Goal: Task Accomplishment & Management: Complete application form

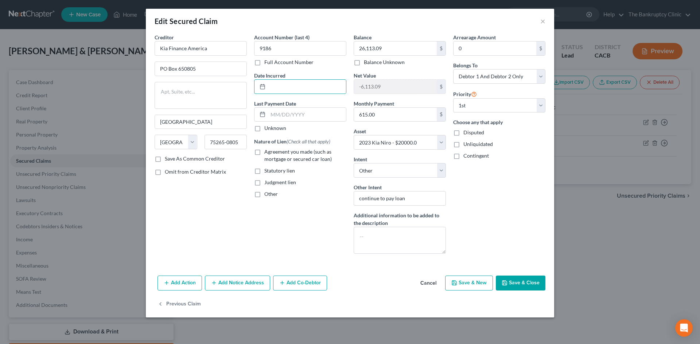
select select "45"
select select "10"
select select "4"
select select "2"
select select "0"
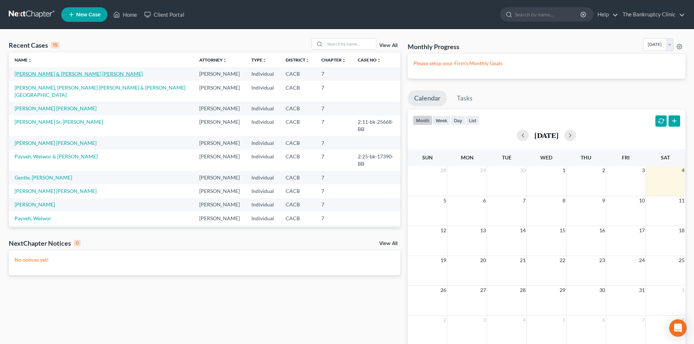
click at [40, 72] on link "[PERSON_NAME] & [PERSON_NAME] [PERSON_NAME]" at bounding box center [79, 74] width 128 height 6
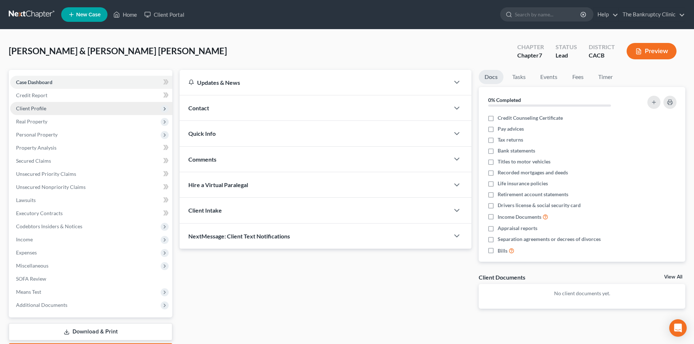
click at [40, 109] on span "Client Profile" at bounding box center [31, 108] width 30 height 6
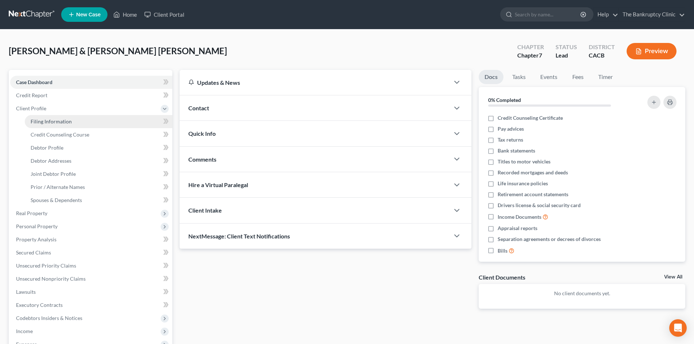
click at [41, 119] on span "Filing Information" at bounding box center [51, 121] width 41 height 6
select select "1"
select select "0"
select select "4"
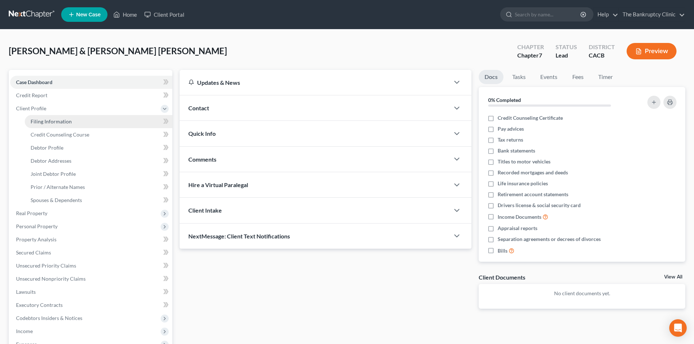
select select "0"
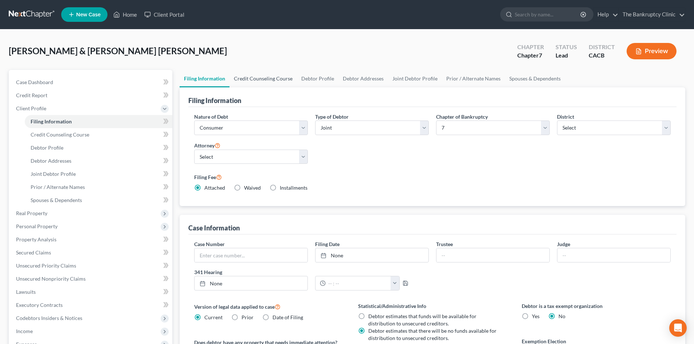
click at [252, 78] on link "Credit Counseling Course" at bounding box center [263, 78] width 67 height 17
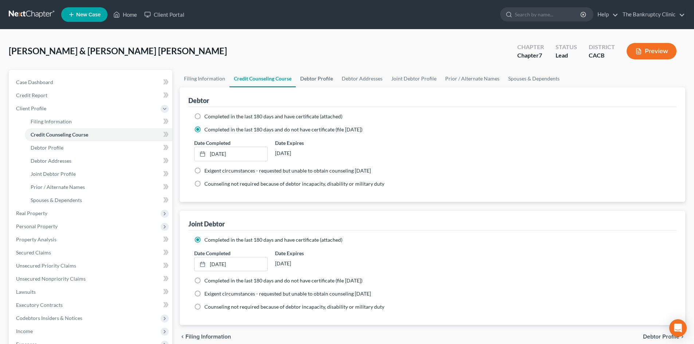
click at [314, 76] on link "Debtor Profile" at bounding box center [317, 78] width 42 height 17
select select "1"
select select "2"
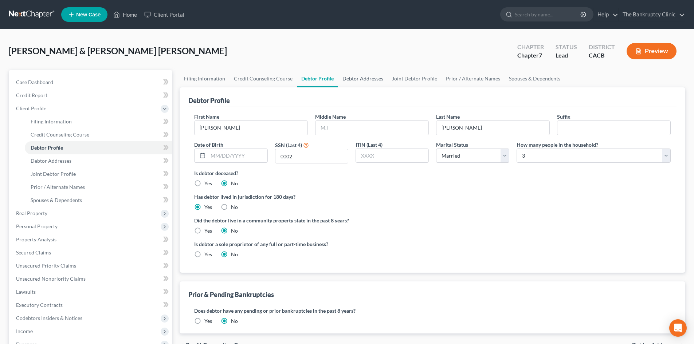
click at [360, 80] on link "Debtor Addresses" at bounding box center [363, 78] width 50 height 17
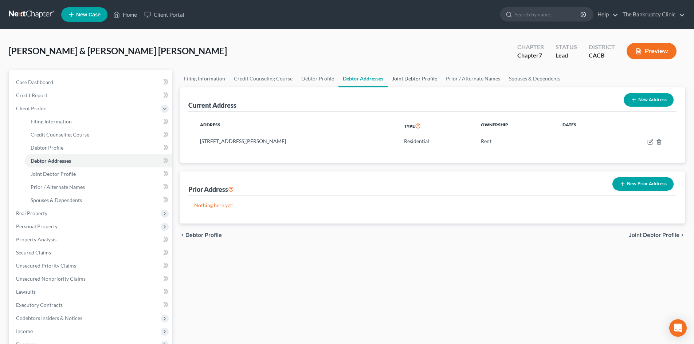
click at [402, 78] on link "Joint Debtor Profile" at bounding box center [415, 78] width 54 height 17
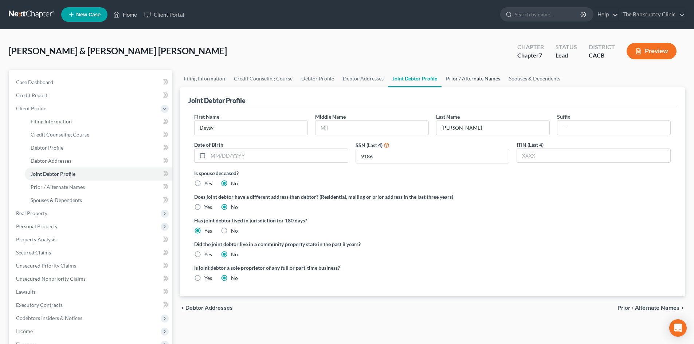
click at [477, 78] on link "Prior / Alternate Names" at bounding box center [473, 78] width 63 height 17
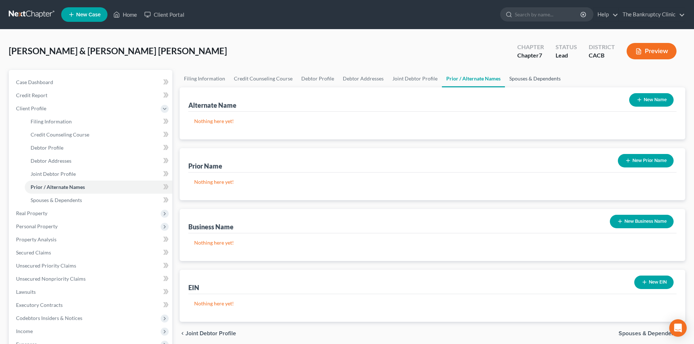
click at [518, 75] on link "Spouses & Dependents" at bounding box center [535, 78] width 60 height 17
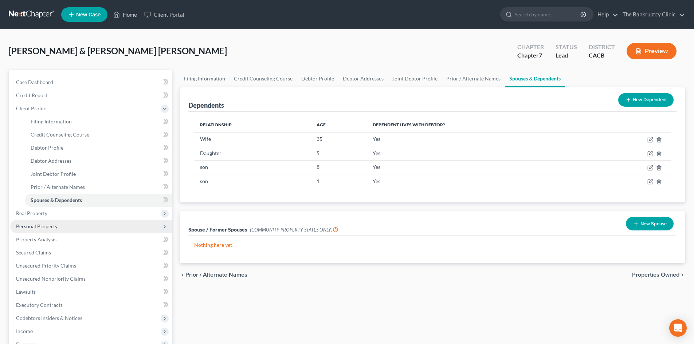
click at [41, 226] on span "Personal Property" at bounding box center [37, 226] width 42 height 6
